Goal: Obtain resource: Obtain resource

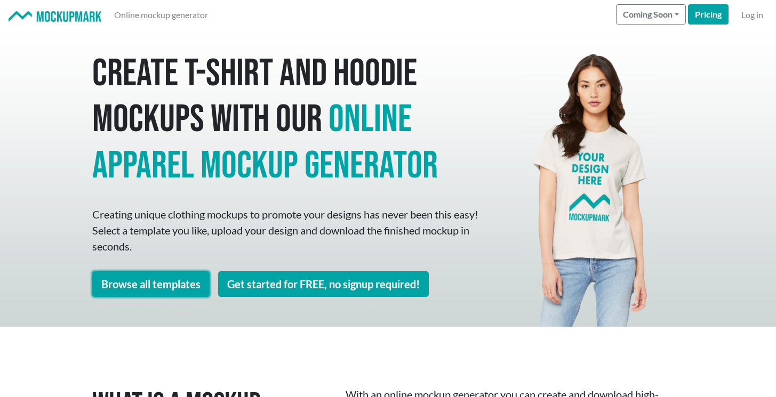
click at [162, 281] on link "Browse all templates" at bounding box center [150, 284] width 117 height 26
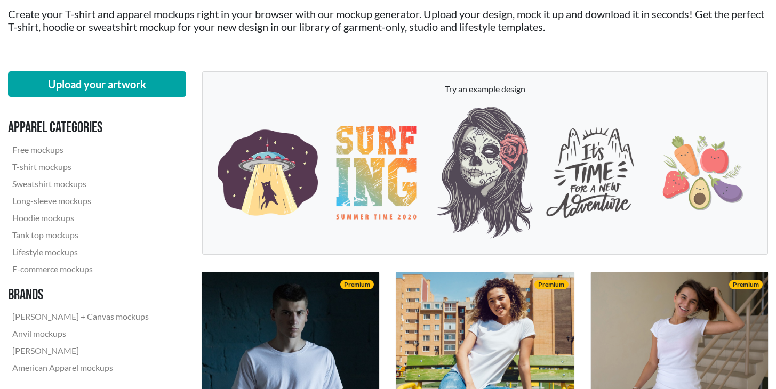
scroll to position [112, 0]
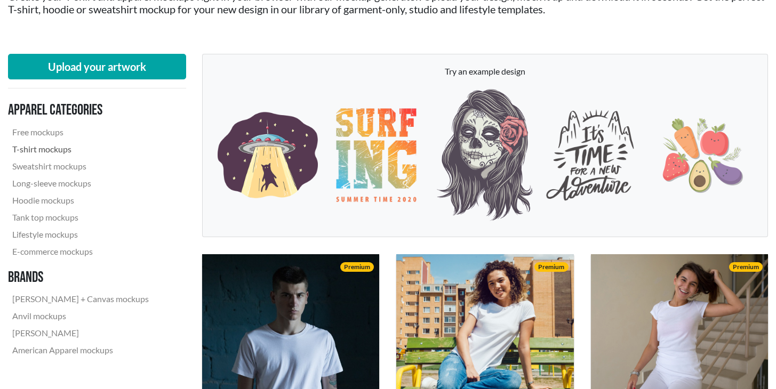
click at [53, 147] on link "T-shirt mockups" at bounding box center [80, 149] width 145 height 17
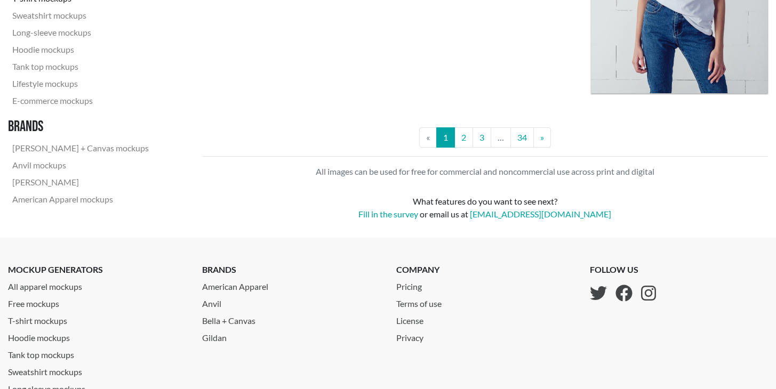
scroll to position [2255, 0]
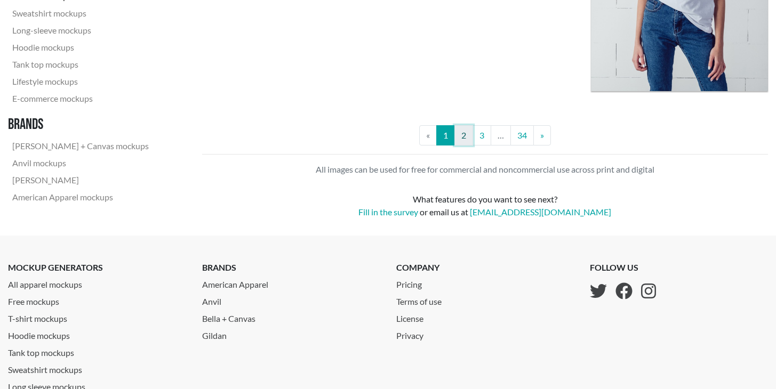
click at [464, 136] on link "2" at bounding box center [463, 135] width 19 height 20
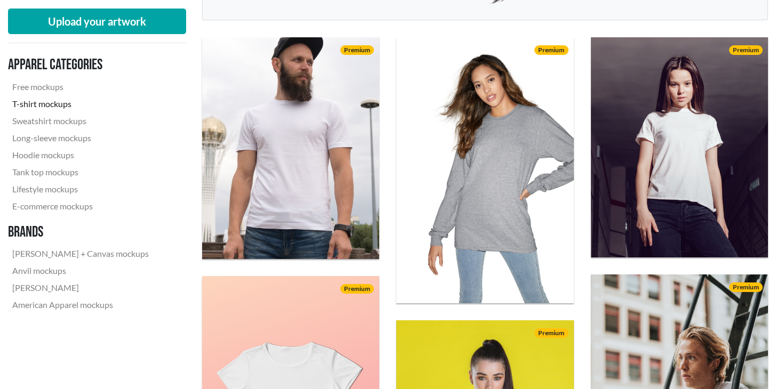
scroll to position [330, 0]
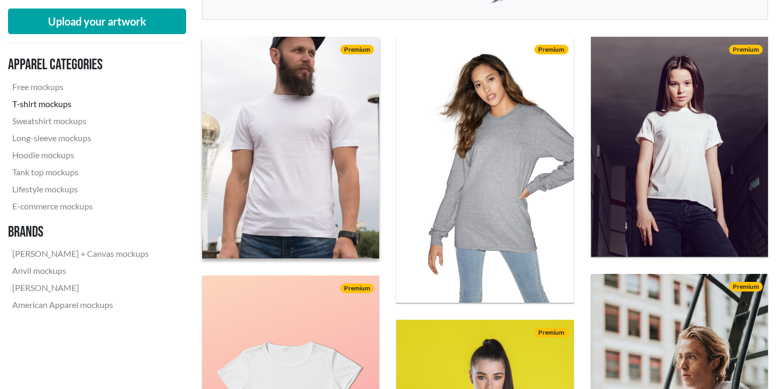
click at [249, 108] on img at bounding box center [290, 148] width 195 height 244
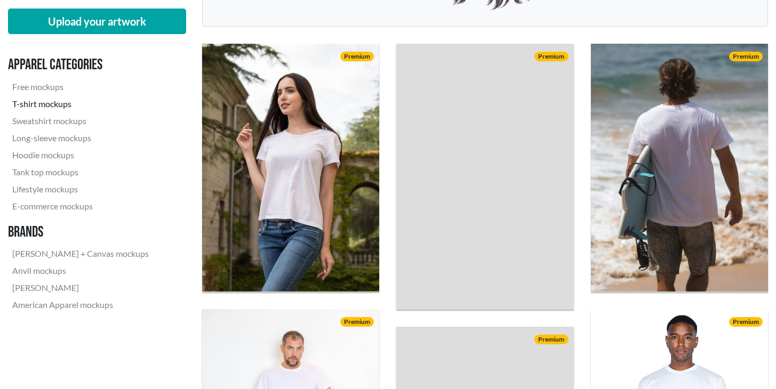
scroll to position [112, 0]
